Goal: Transaction & Acquisition: Purchase product/service

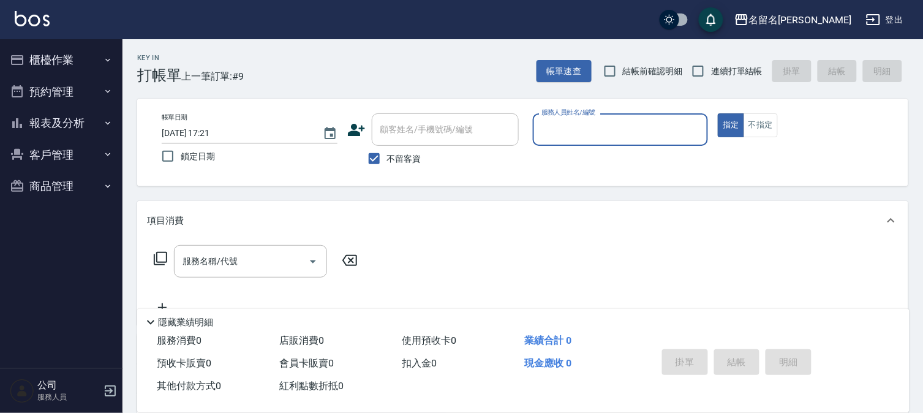
click at [566, 132] on input "服務人員姓名/編號" at bounding box center [621, 129] width 165 height 21
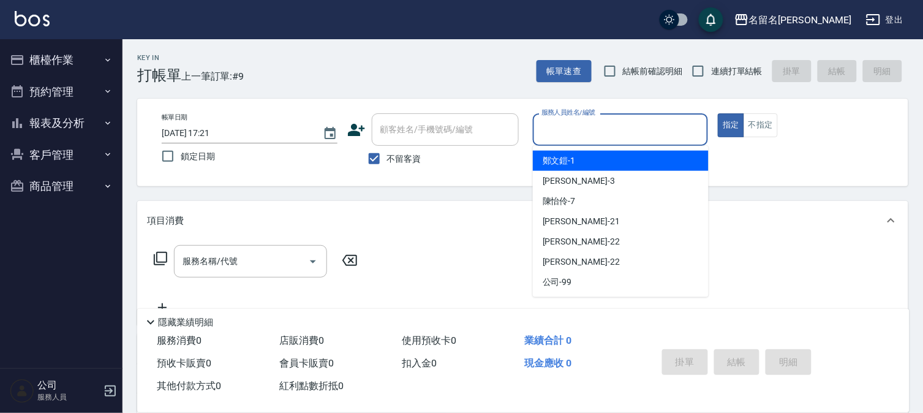
click at [558, 156] on span "鄭文鎧 -1" at bounding box center [559, 160] width 33 height 13
type input "鄭文鎧-1"
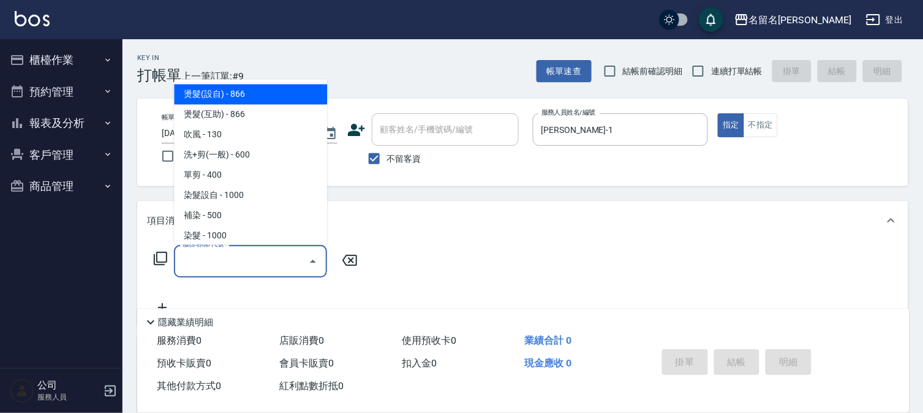
click at [181, 258] on input "服務名稱/代號" at bounding box center [242, 261] width 124 height 21
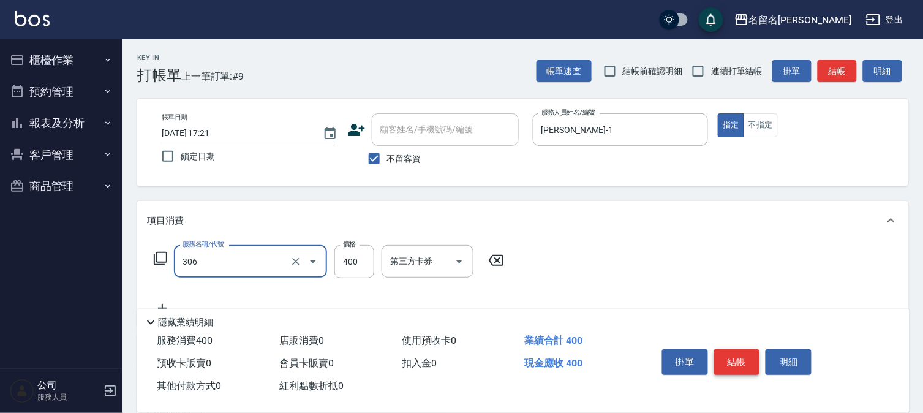
type input "單剪(306)"
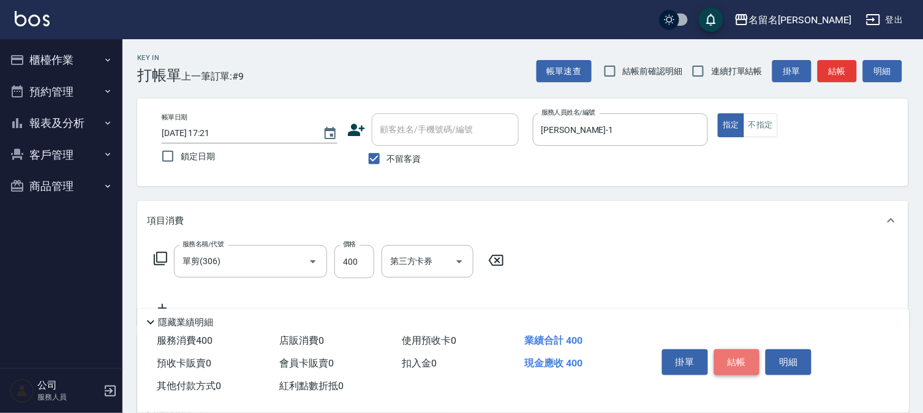
click at [722, 357] on button "結帳" at bounding box center [737, 362] width 46 height 26
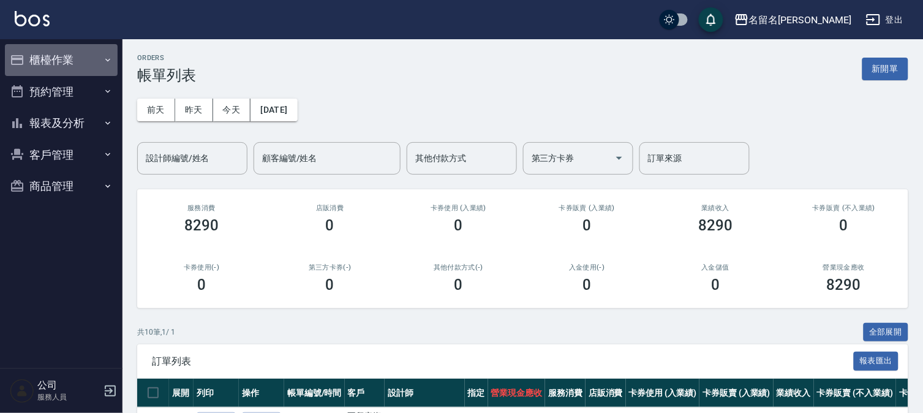
click at [55, 59] on button "櫃檯作業" at bounding box center [61, 60] width 113 height 32
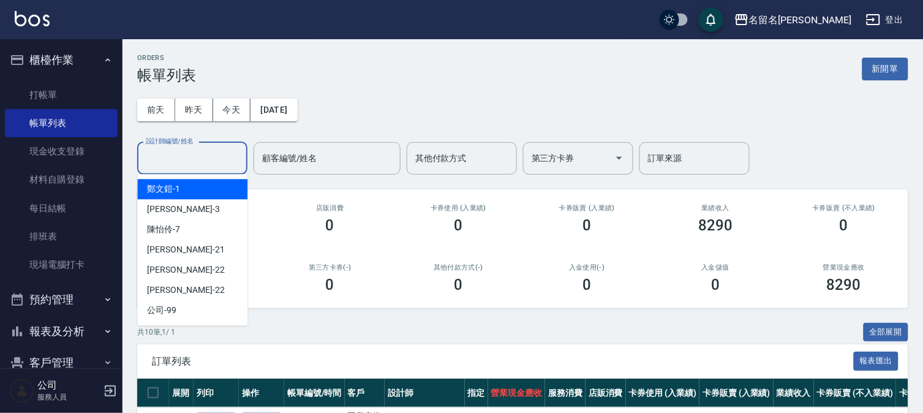
click at [172, 157] on input "設計師編號/姓名" at bounding box center [192, 158] width 99 height 21
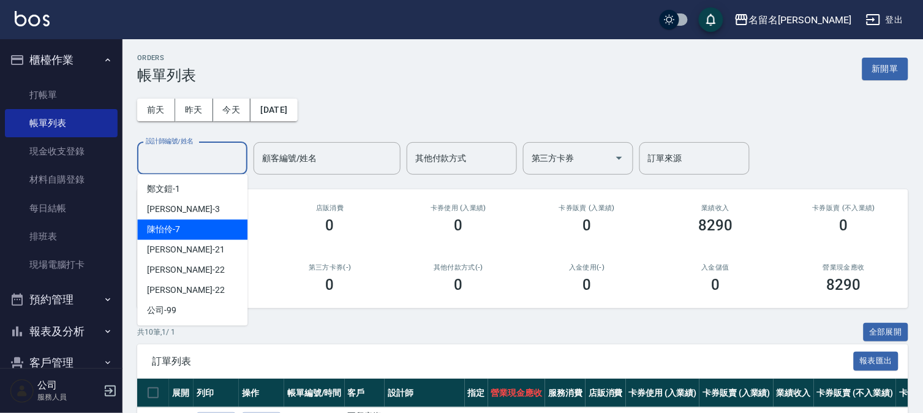
click at [197, 233] on div "陳怡伶 -7" at bounding box center [192, 229] width 110 height 20
type input "陳怡伶-7"
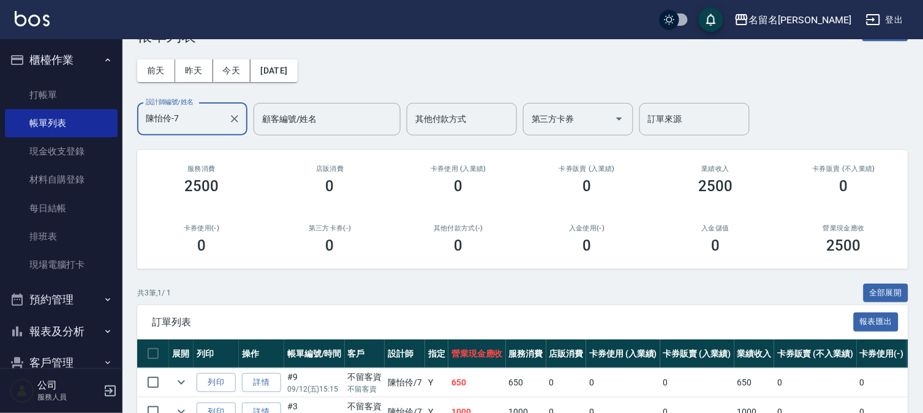
scroll to position [141, 0]
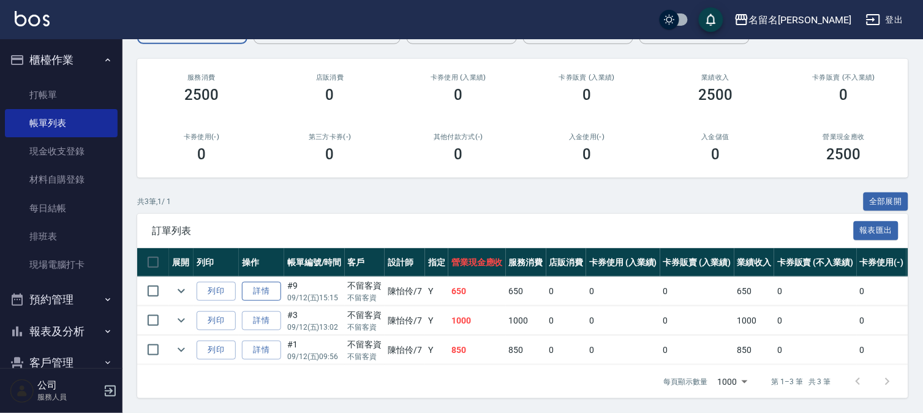
click at [257, 282] on link "詳情" at bounding box center [261, 291] width 39 height 19
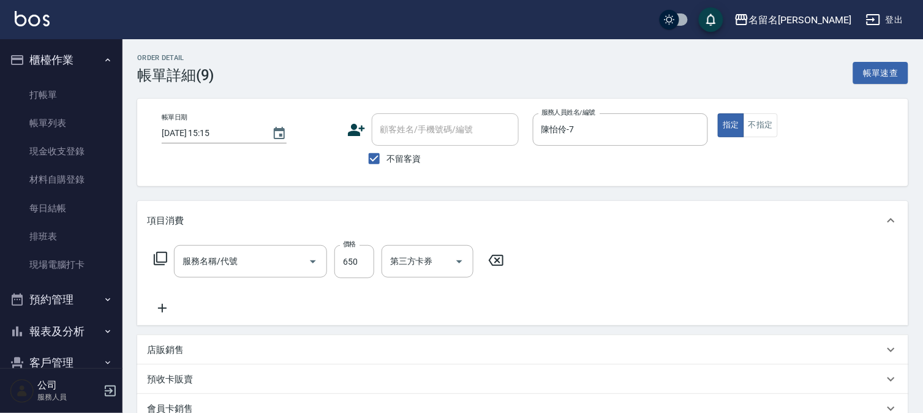
type input "2025/09/12 15:15"
checkbox input "true"
type input "陳怡伶-7"
type input "洗+剪(一般)(305)"
click at [361, 262] on input "650" at bounding box center [355, 261] width 40 height 33
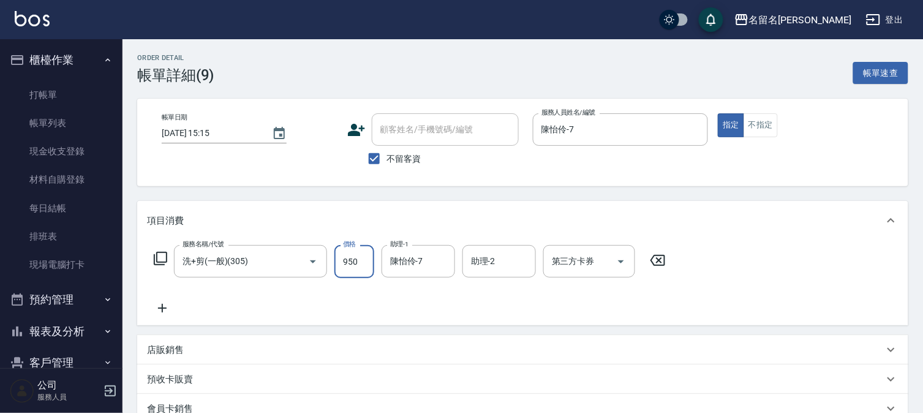
type input "950"
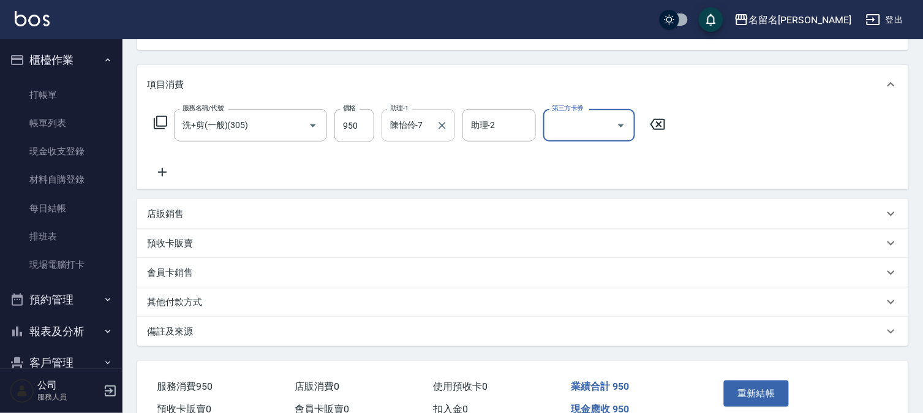
click at [431, 126] on input "陳怡伶-7" at bounding box center [409, 125] width 44 height 21
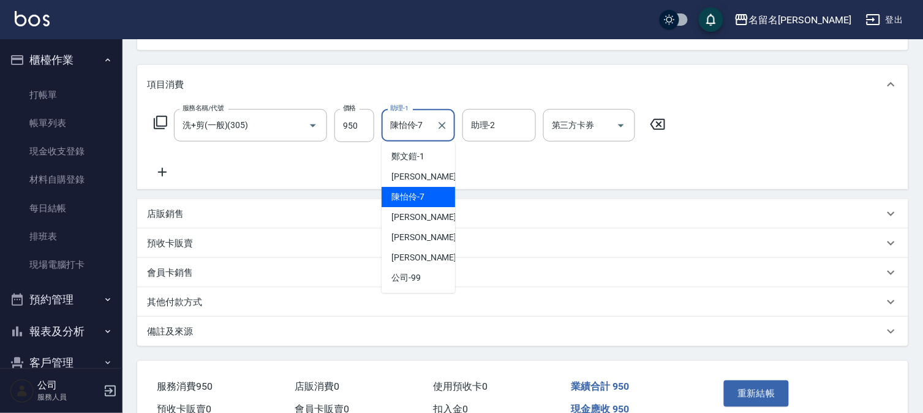
click at [426, 198] on div "陳怡伶 -7" at bounding box center [419, 197] width 74 height 20
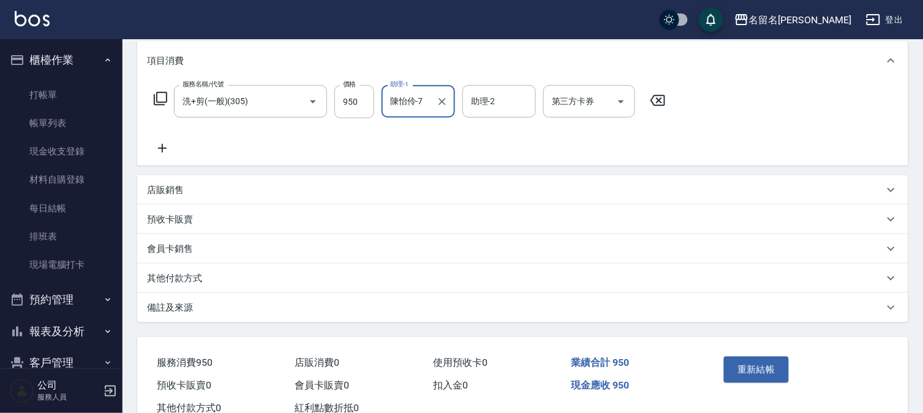
scroll to position [200, 0]
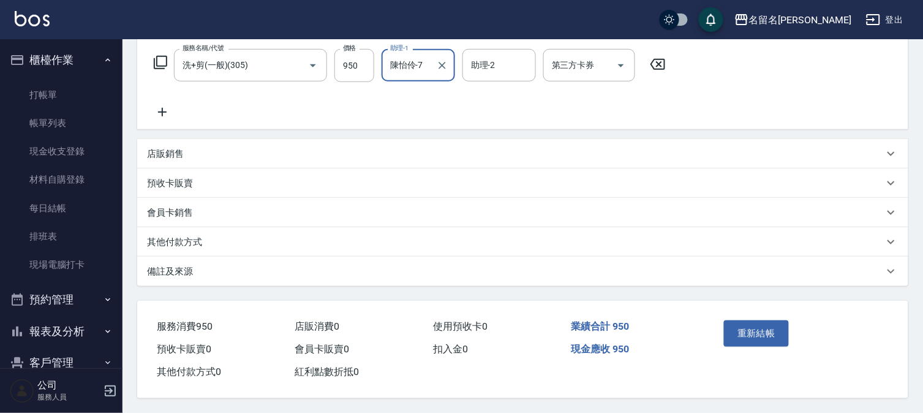
click at [771, 323] on button "重新結帳" at bounding box center [756, 333] width 65 height 26
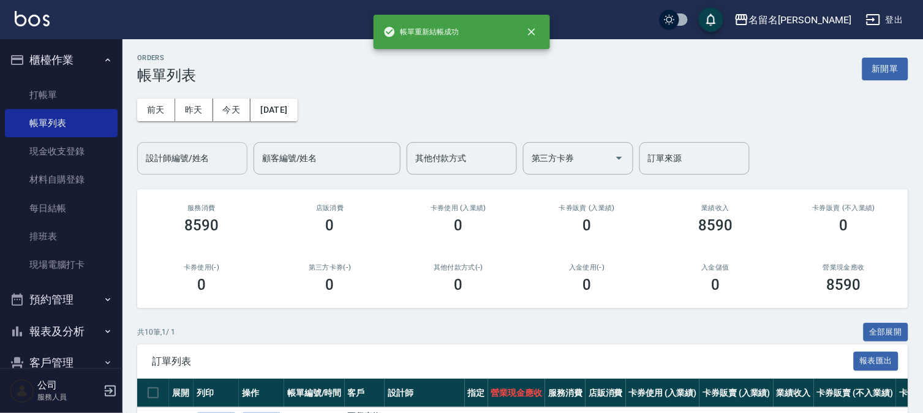
drag, startPoint x: 188, startPoint y: 162, endPoint x: 198, endPoint y: 164, distance: 10.0
click at [192, 162] on input "設計師編號/姓名" at bounding box center [192, 158] width 99 height 21
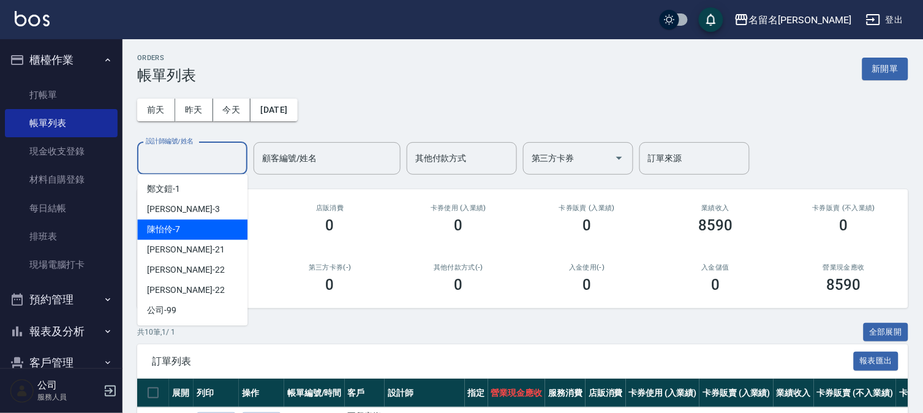
click at [227, 232] on div "陳怡伶 -7" at bounding box center [192, 229] width 110 height 20
type input "陳怡伶-7"
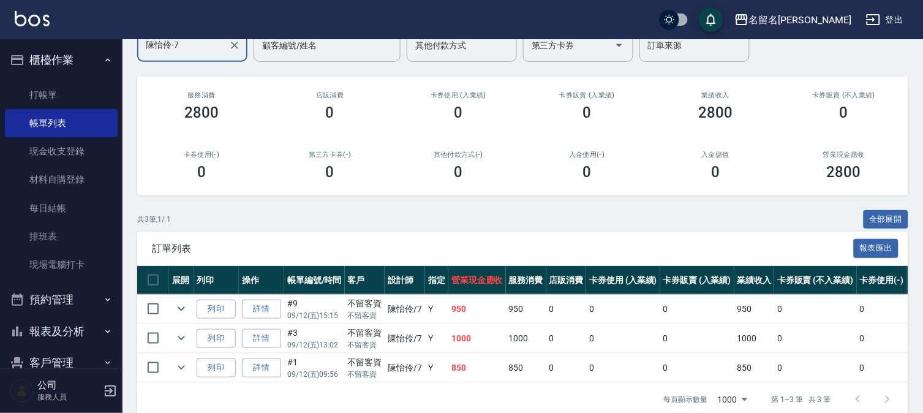
scroll to position [141, 0]
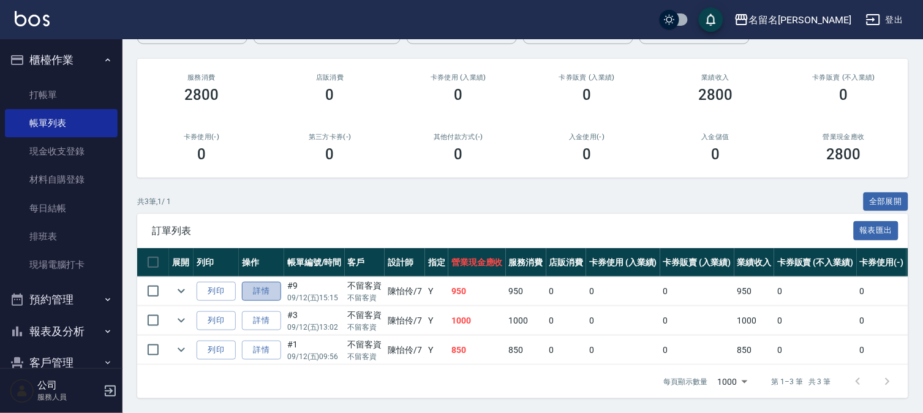
click at [277, 282] on link "詳情" at bounding box center [261, 291] width 39 height 19
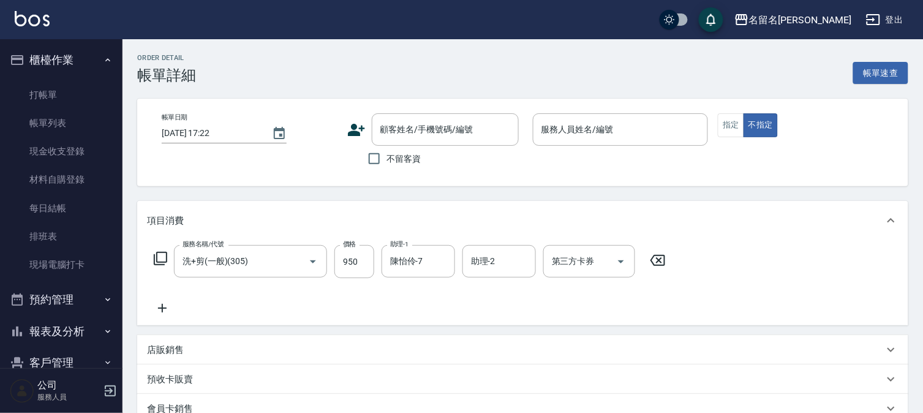
type input "洗+剪(一般)(305)"
type input "2025/09/12 15:15"
checkbox input "true"
type input "陳怡伶-7"
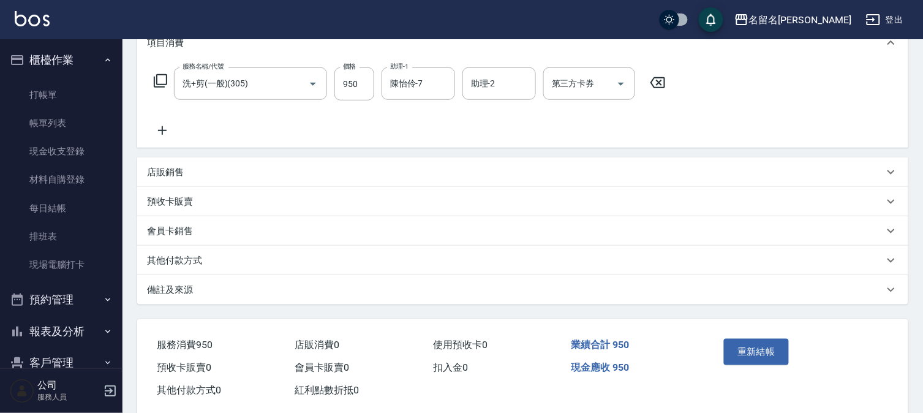
scroll to position [200, 0]
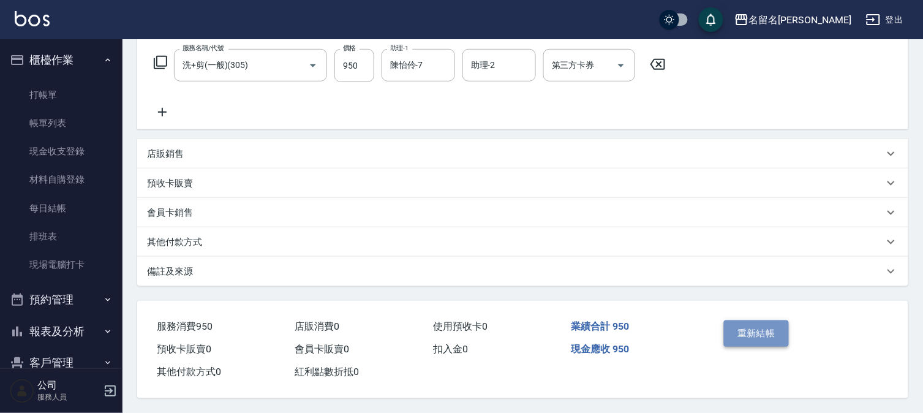
click at [738, 325] on button "重新結帳" at bounding box center [756, 333] width 65 height 26
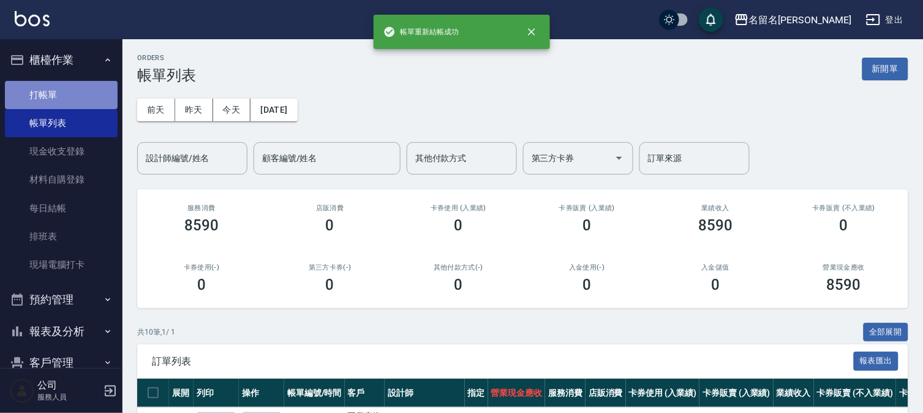
click at [80, 88] on link "打帳單" at bounding box center [61, 95] width 113 height 28
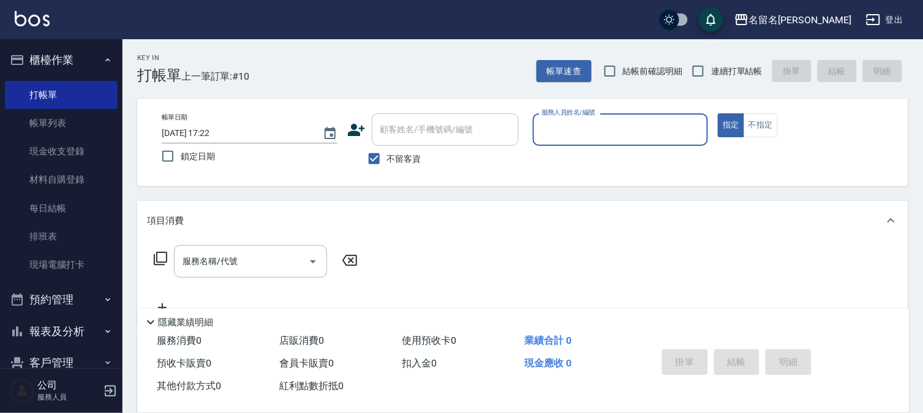
scroll to position [56, 0]
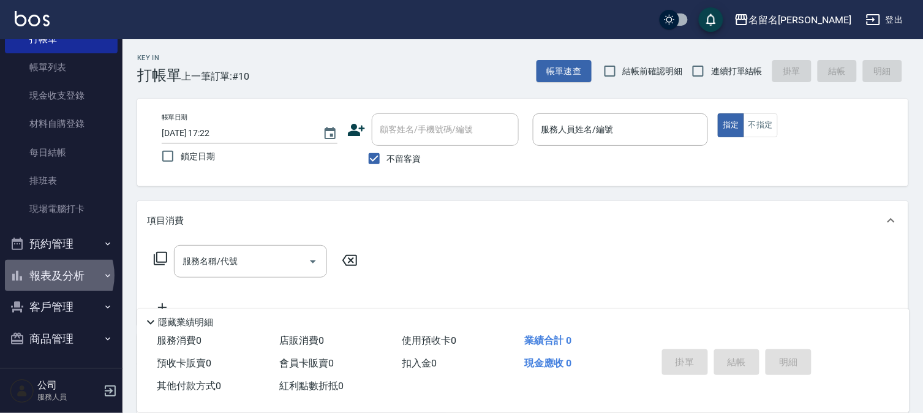
click at [53, 276] on button "報表及分析" at bounding box center [61, 276] width 113 height 32
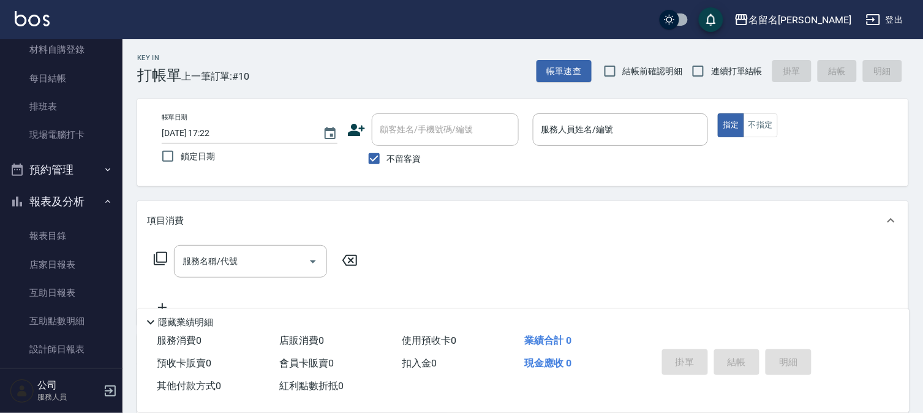
scroll to position [192, 0]
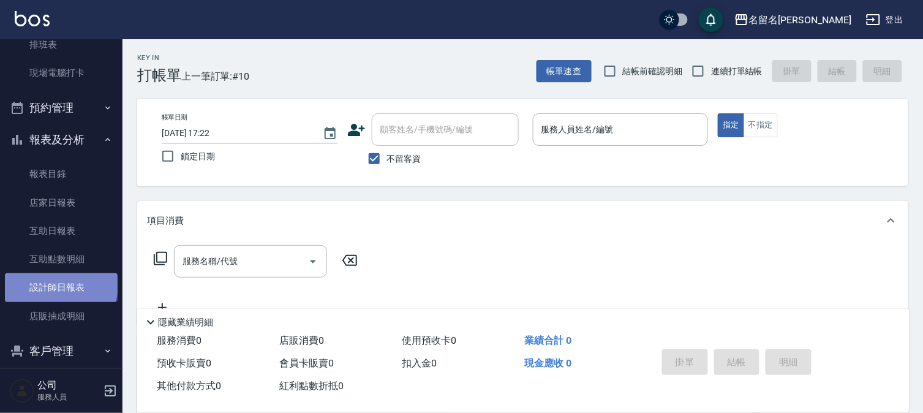
click at [60, 285] on link "設計師日報表" at bounding box center [61, 287] width 113 height 28
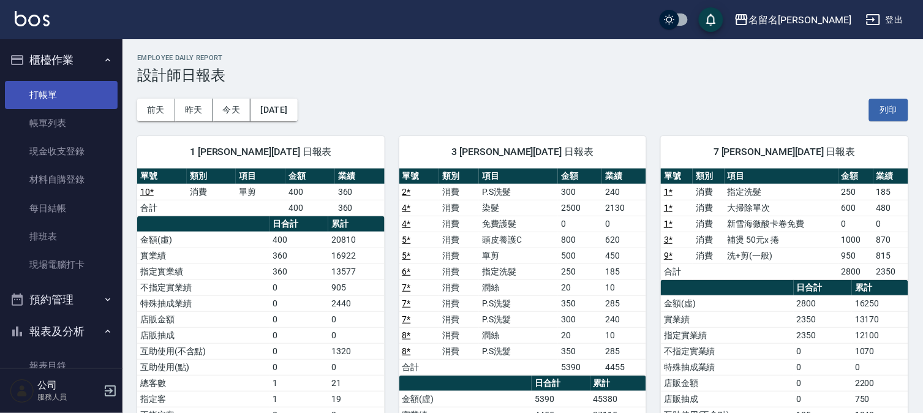
click at [50, 86] on link "打帳單" at bounding box center [61, 95] width 113 height 28
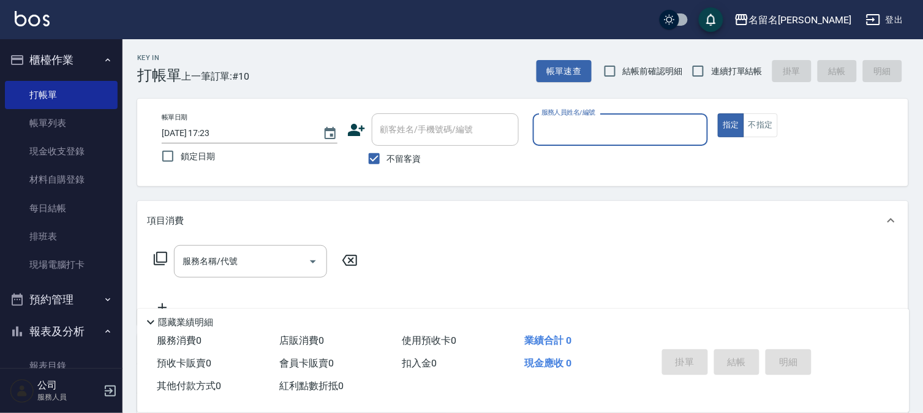
click at [671, 132] on input "服務人員姓名/編號" at bounding box center [621, 129] width 165 height 21
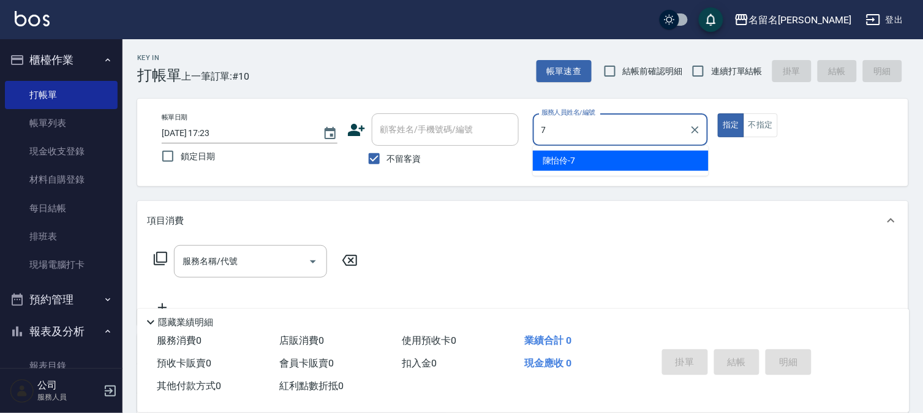
type input "陳怡伶-7"
type button "true"
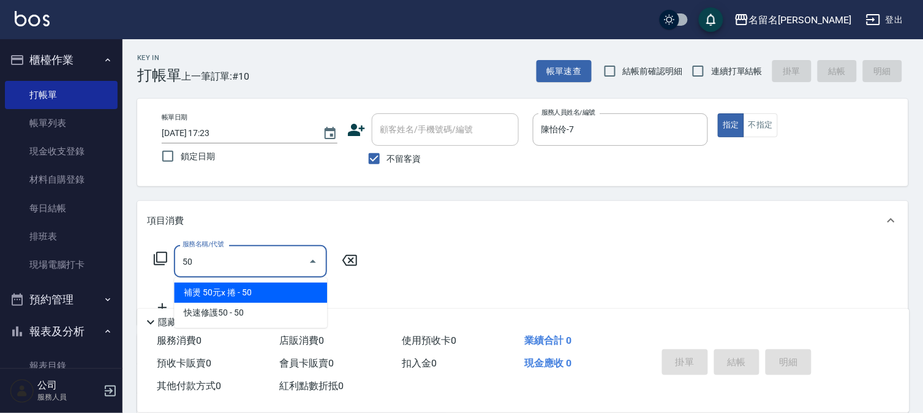
type input "補燙 50元x 捲(803)"
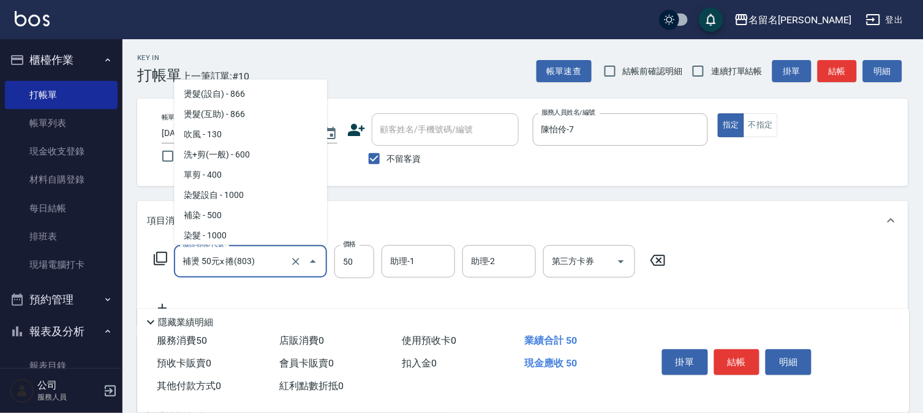
click at [234, 258] on input "補燙 50元x 捲(803)" at bounding box center [234, 261] width 108 height 21
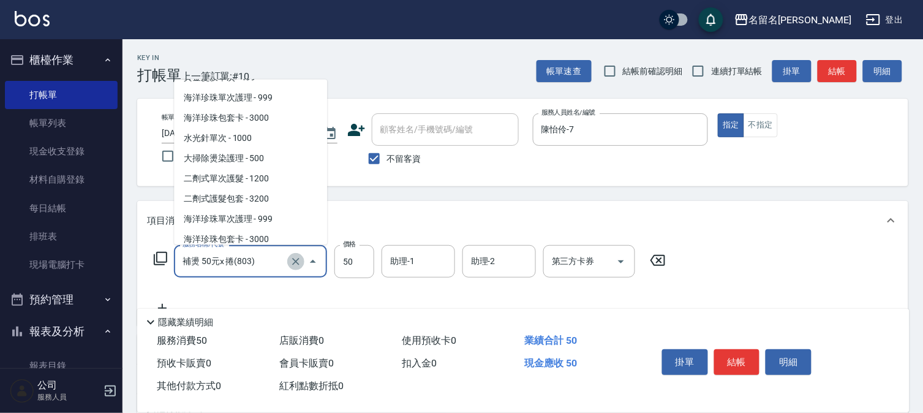
click at [298, 260] on icon "Clear" at bounding box center [296, 261] width 12 height 12
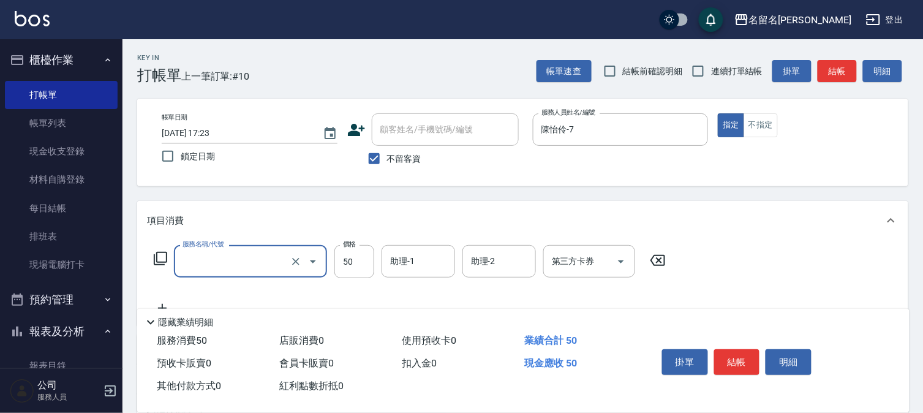
click at [273, 261] on input "服務名稱/代號" at bounding box center [234, 261] width 108 height 21
type input "P.S洗髮(501)"
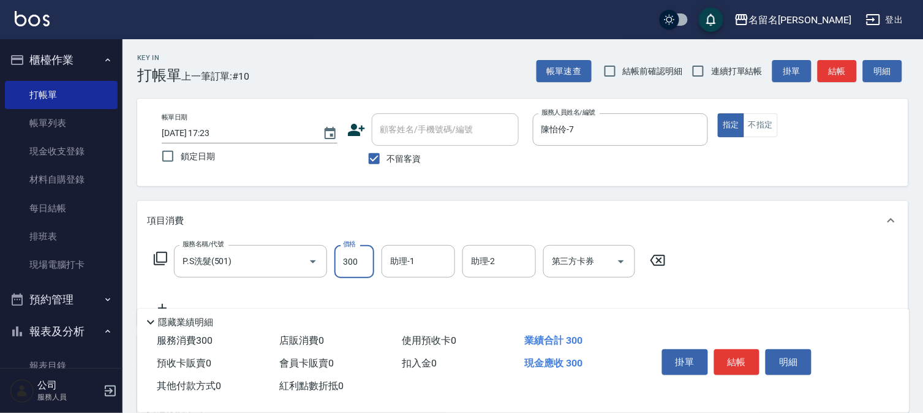
type input "300"
type input "陳怡伶-7"
type input "潤絲(809)"
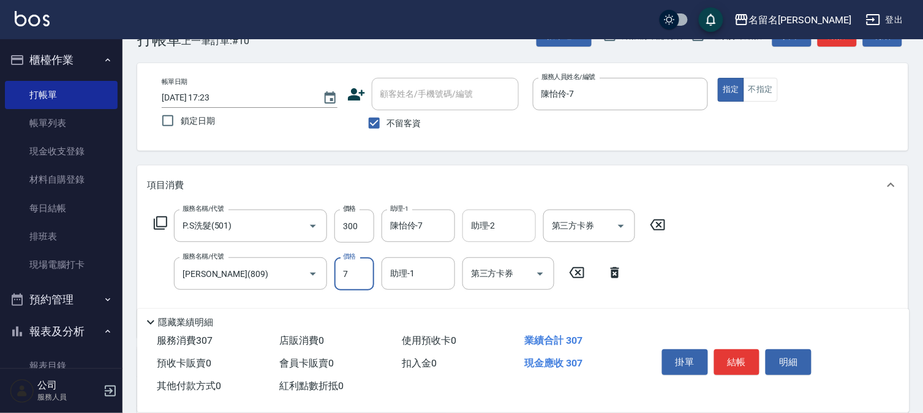
scroll to position [68, 0]
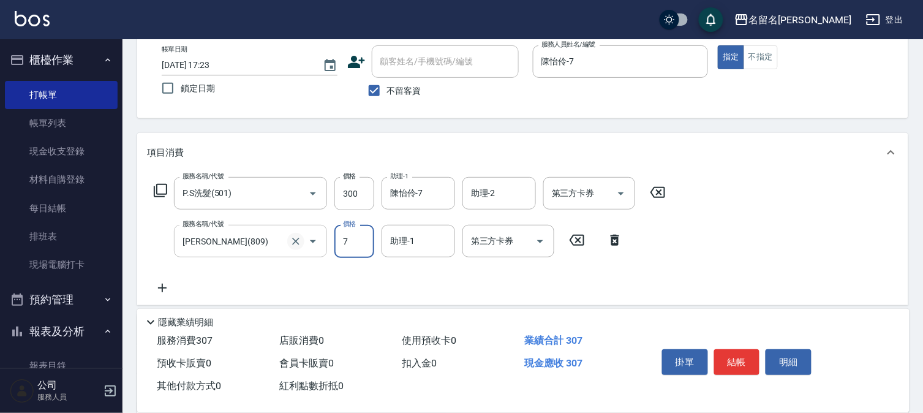
click at [295, 244] on icon "Clear" at bounding box center [296, 241] width 12 height 12
type input "7"
type input "潤絲(809)"
click at [294, 240] on icon "Clear" at bounding box center [295, 241] width 7 height 7
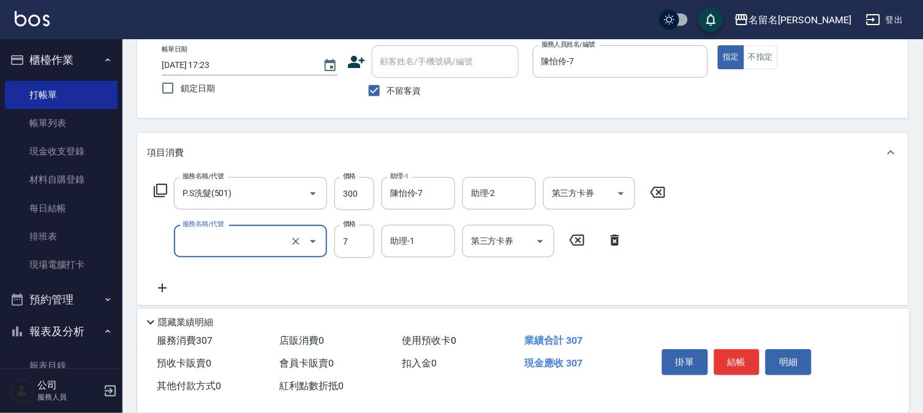
click at [273, 236] on input "服務名稱/代號" at bounding box center [234, 240] width 108 height 21
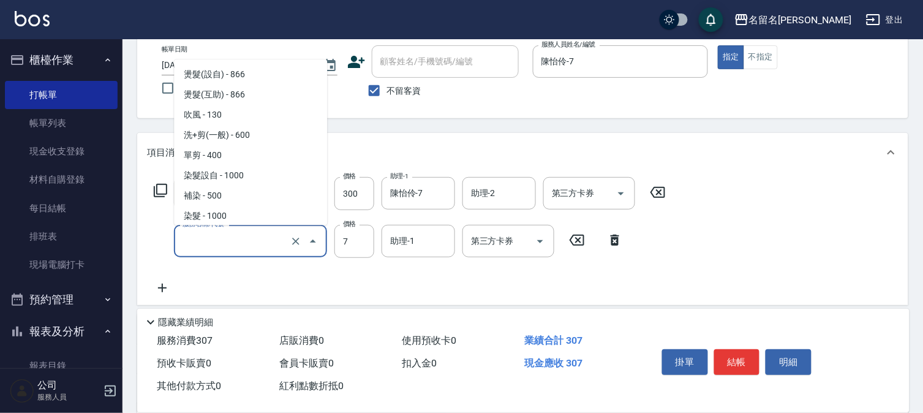
scroll to position [1375, 0]
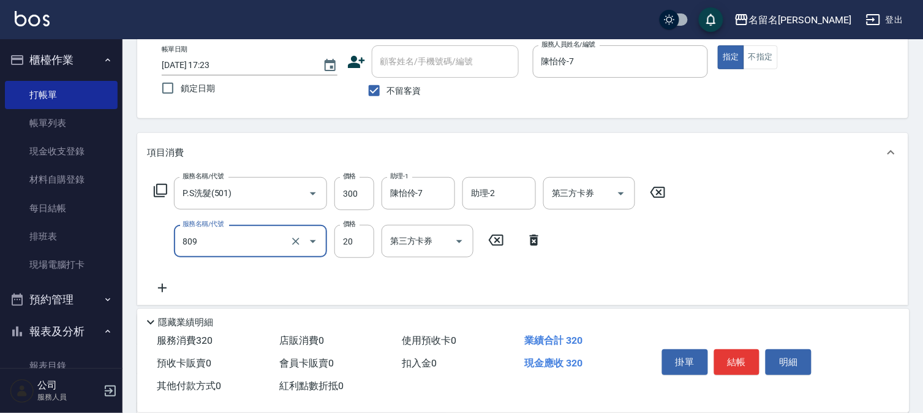
type input "潤絲(809)"
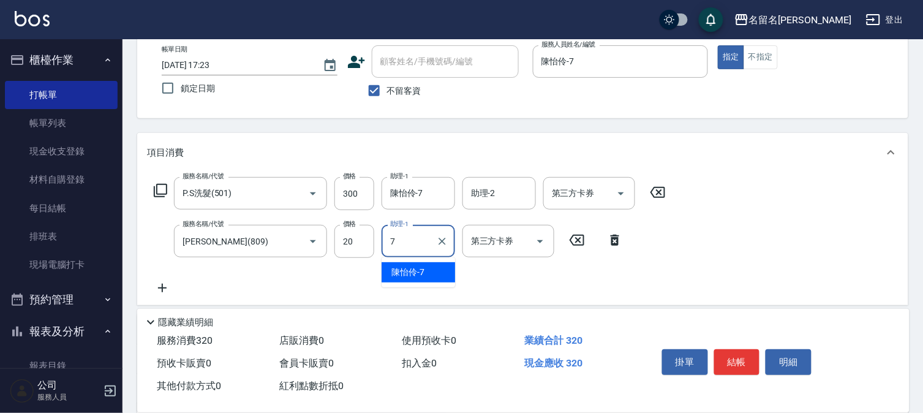
type input "陳怡伶-7"
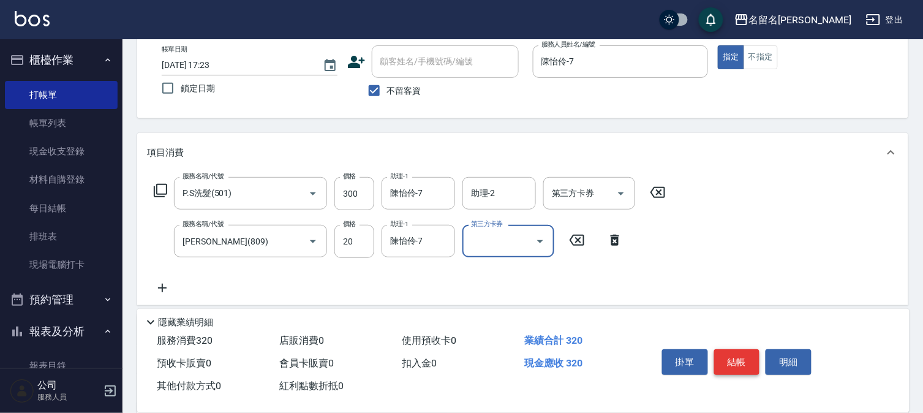
click at [739, 356] on button "結帳" at bounding box center [737, 362] width 46 height 26
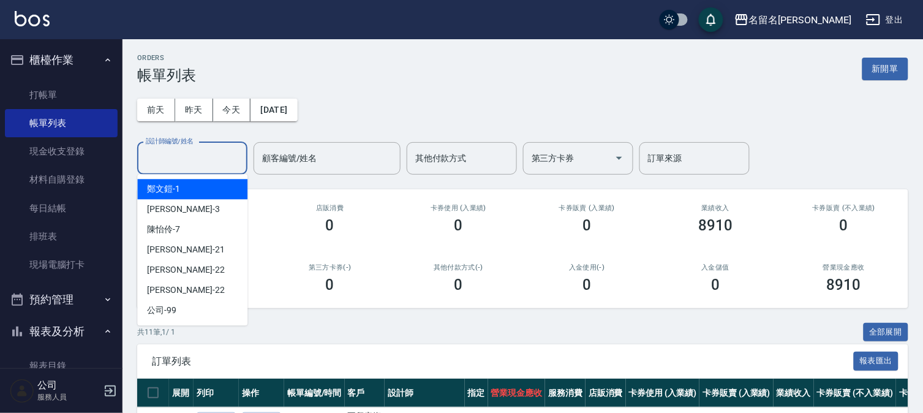
click at [174, 162] on input "設計師編號/姓名" at bounding box center [192, 158] width 99 height 21
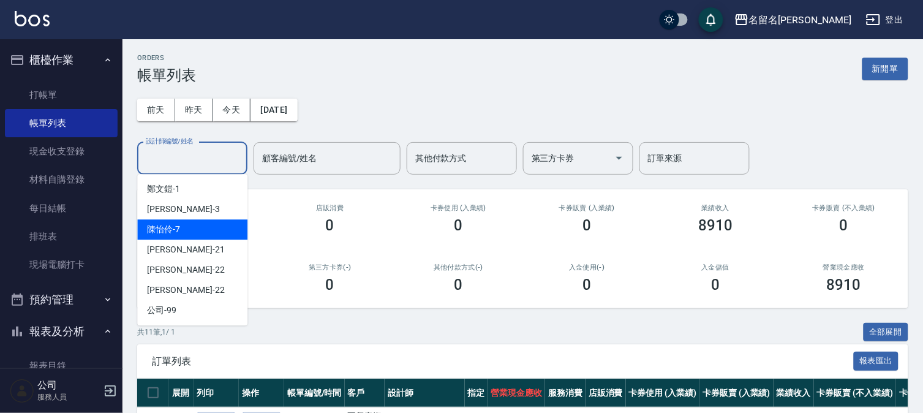
click at [196, 233] on div "陳怡伶 -7" at bounding box center [192, 229] width 110 height 20
type input "陳怡伶-7"
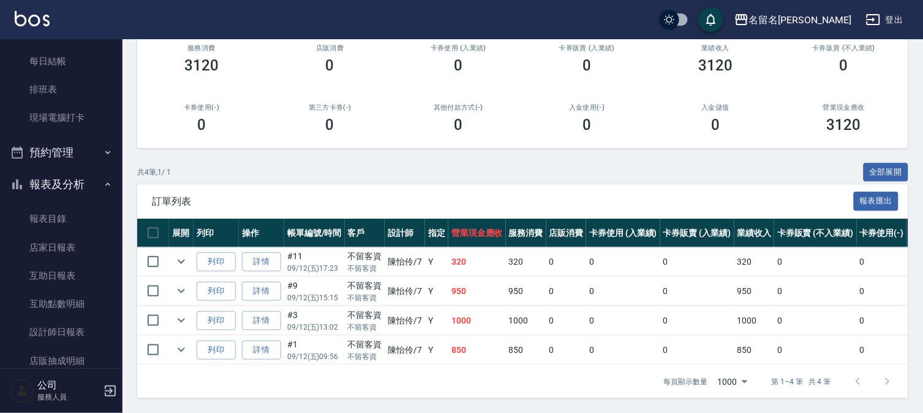
scroll to position [235, 0]
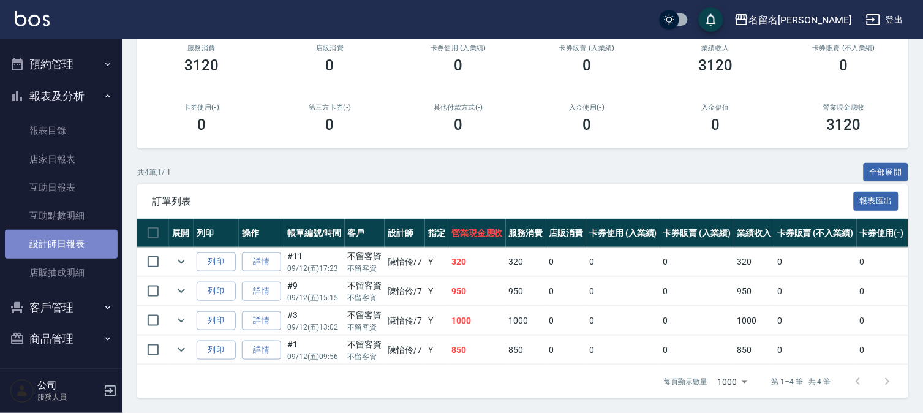
click at [81, 246] on link "設計師日報表" at bounding box center [61, 244] width 113 height 28
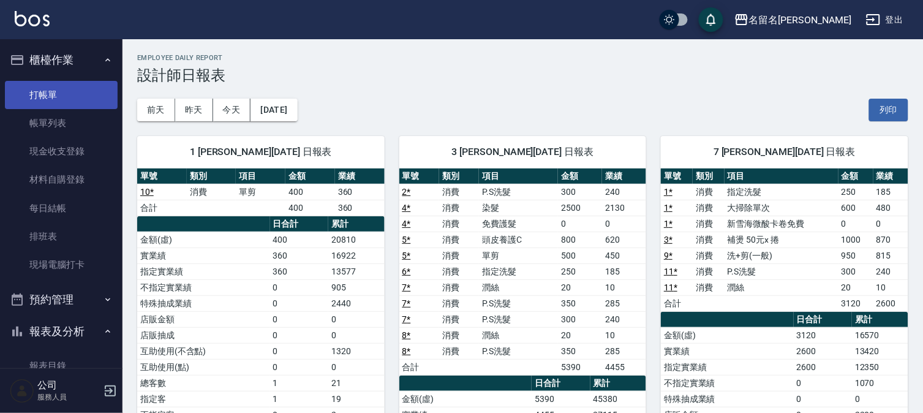
click at [58, 91] on link "打帳單" at bounding box center [61, 95] width 113 height 28
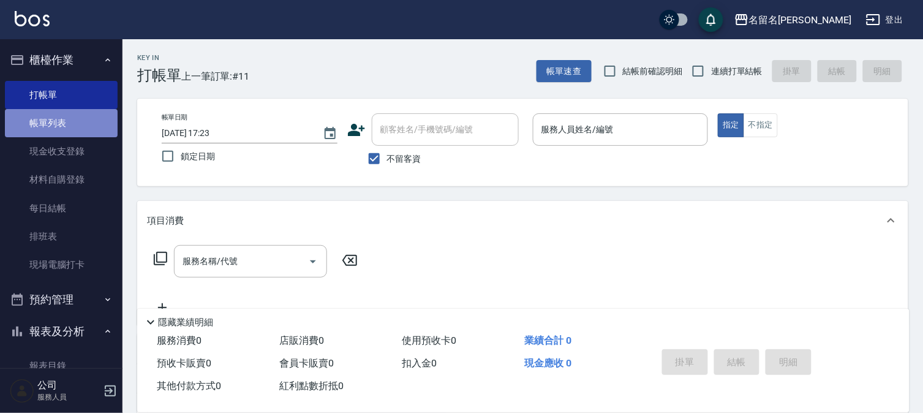
click at [83, 125] on link "帳單列表" at bounding box center [61, 123] width 113 height 28
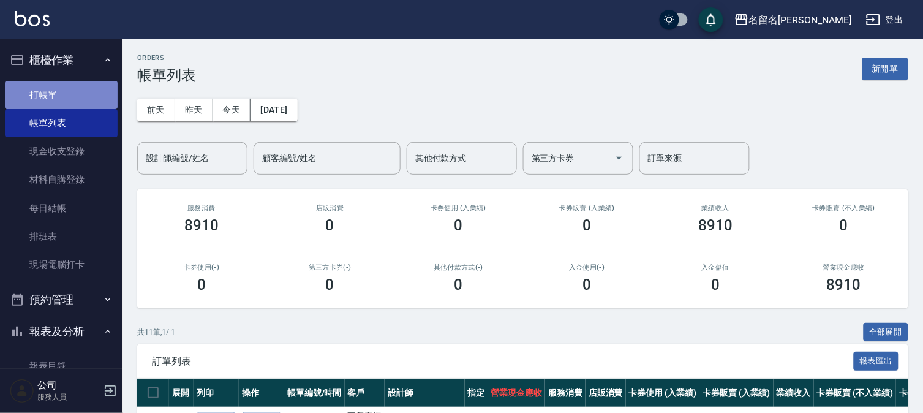
click at [99, 87] on link "打帳單" at bounding box center [61, 95] width 113 height 28
